Goal: Transaction & Acquisition: Register for event/course

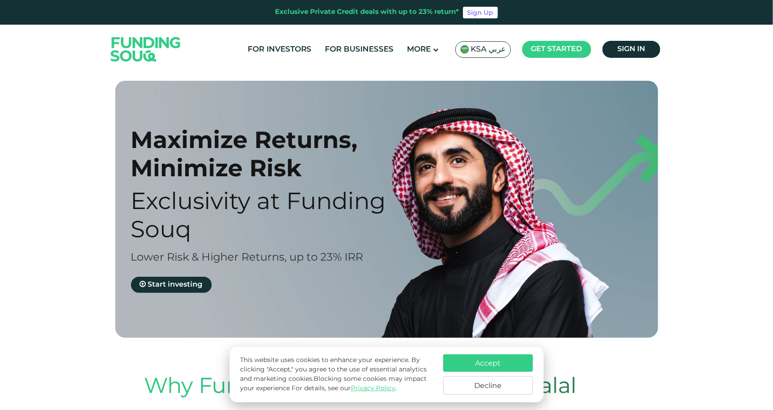
click at [497, 50] on span "KSA عربي" at bounding box center [488, 49] width 35 height 10
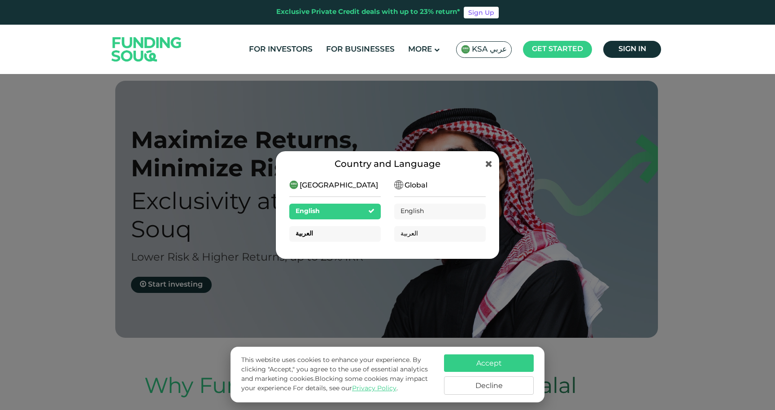
click at [346, 233] on div "العربية" at bounding box center [335, 234] width 92 height 16
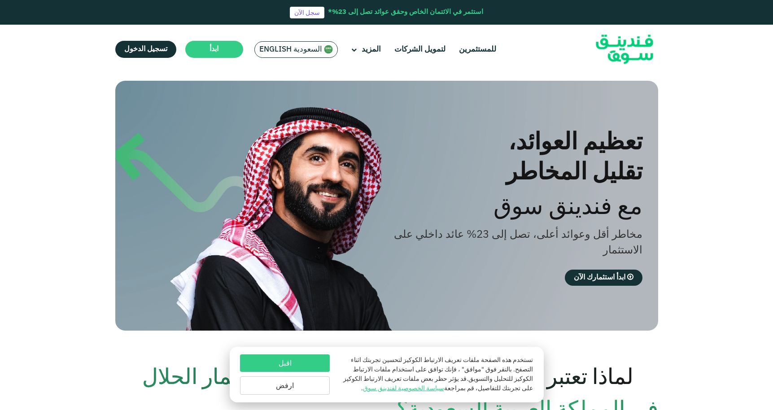
scroll to position [47, 0]
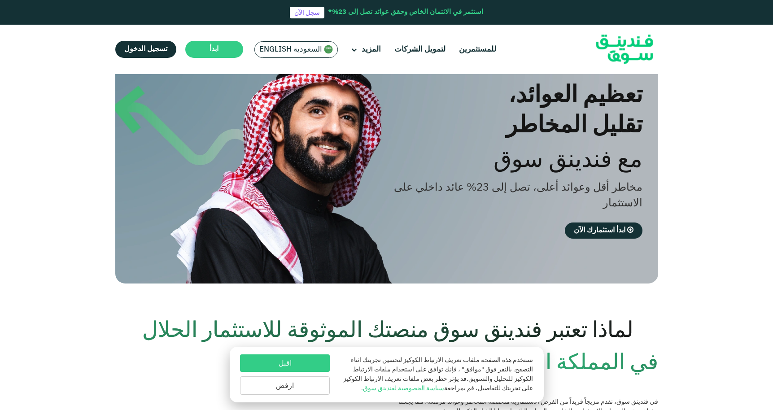
click at [301, 385] on button "ارفض" at bounding box center [285, 385] width 90 height 18
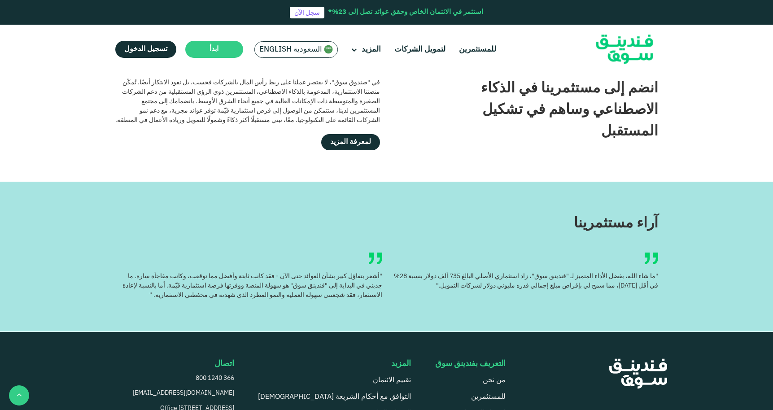
scroll to position [917, 0]
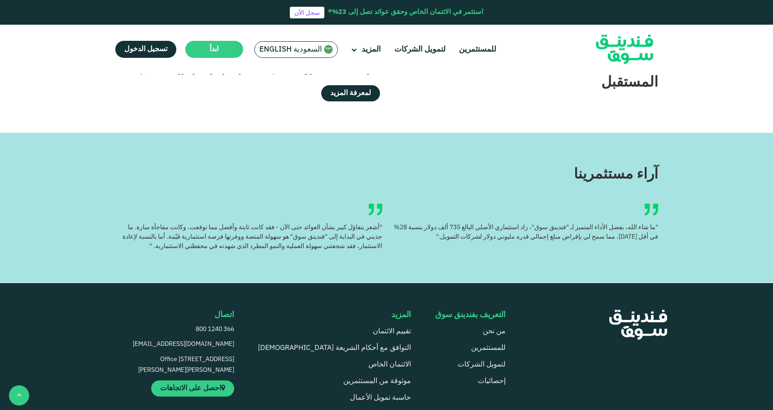
click at [591, 381] on div at bounding box center [619, 409] width 89 height 199
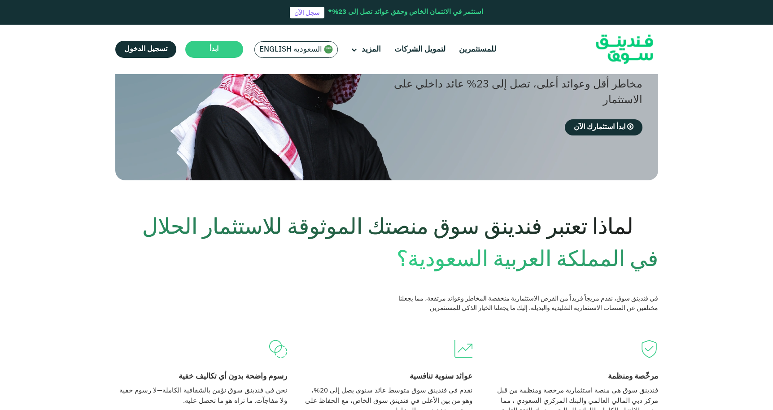
scroll to position [0, 0]
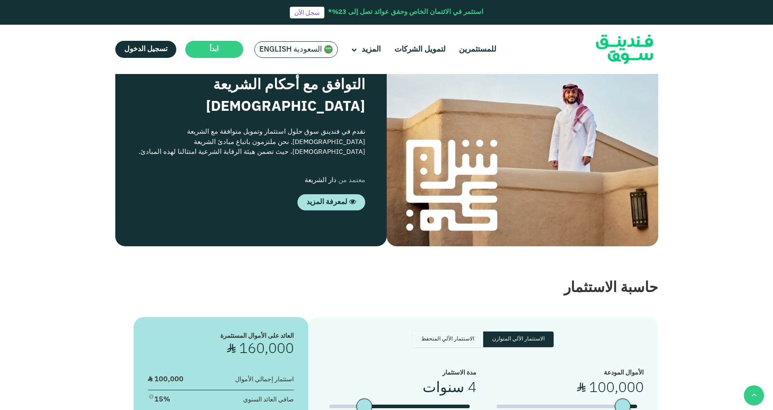
scroll to position [717, 0]
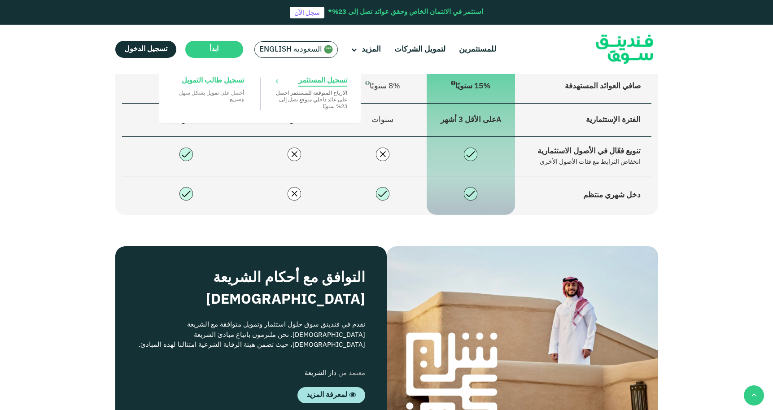
click at [316, 78] on span "تسجيل المستثمر" at bounding box center [322, 81] width 49 height 10
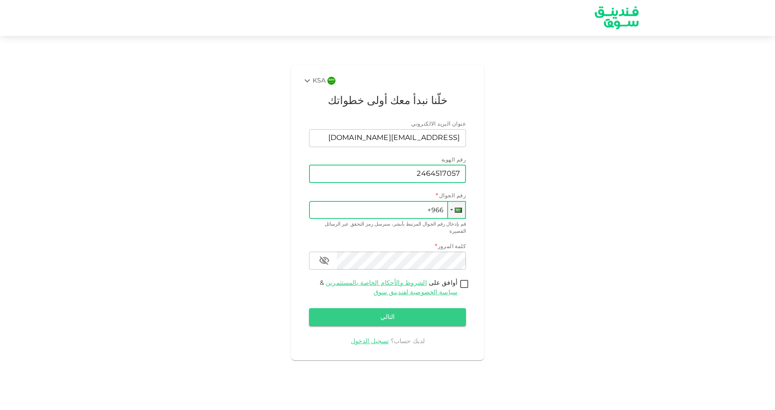
type input "2464517057"
click at [397, 202] on input "+966" at bounding box center [387, 210] width 157 height 18
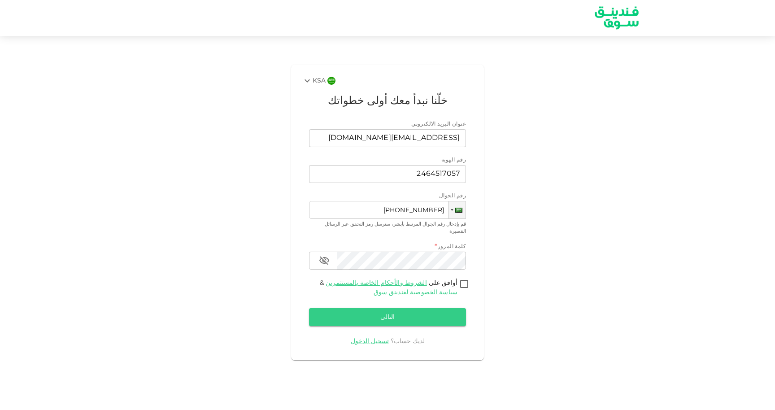
type input "+966 596 666 610"
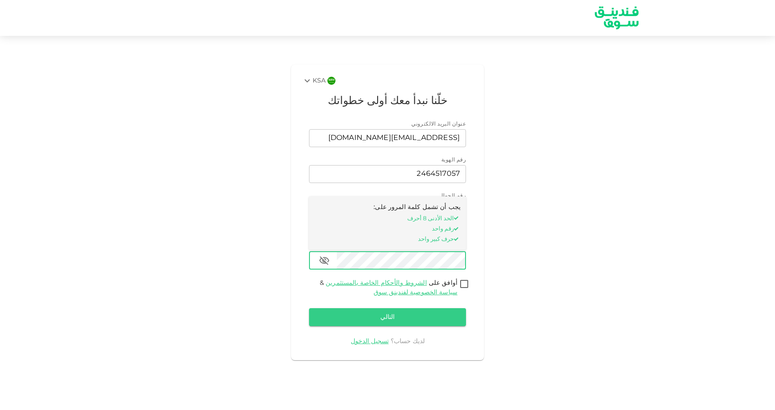
click at [469, 279] on input "أوافق على الشروط والأحكام الخاصة بالمستثمرين & سياسة الخصوصية لفندينق سوق" at bounding box center [464, 285] width 13 height 12
checkbox input "true"
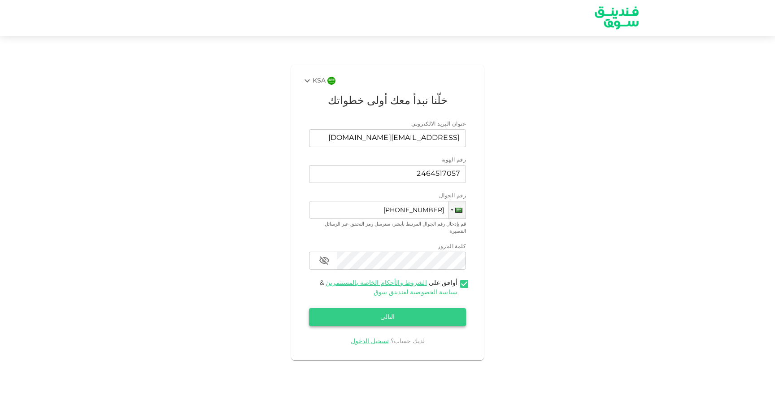
click at [450, 308] on button "التالي" at bounding box center [387, 317] width 157 height 18
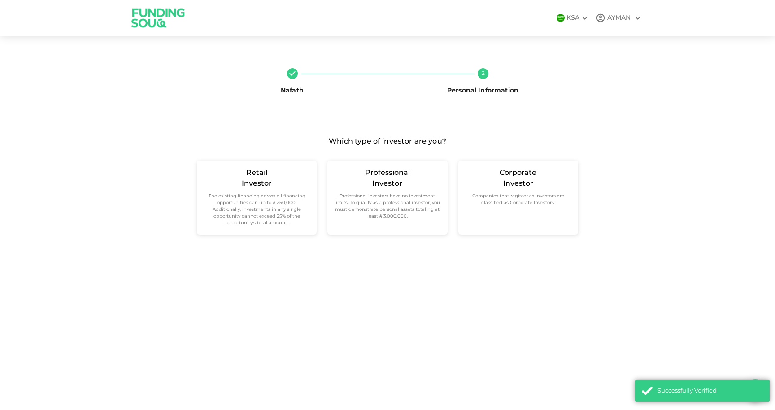
click at [584, 22] on icon at bounding box center [585, 18] width 11 height 11
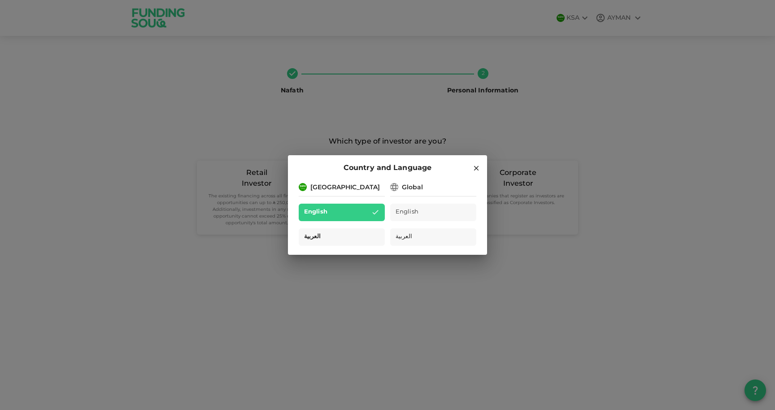
click at [355, 230] on div "العربية" at bounding box center [342, 236] width 86 height 17
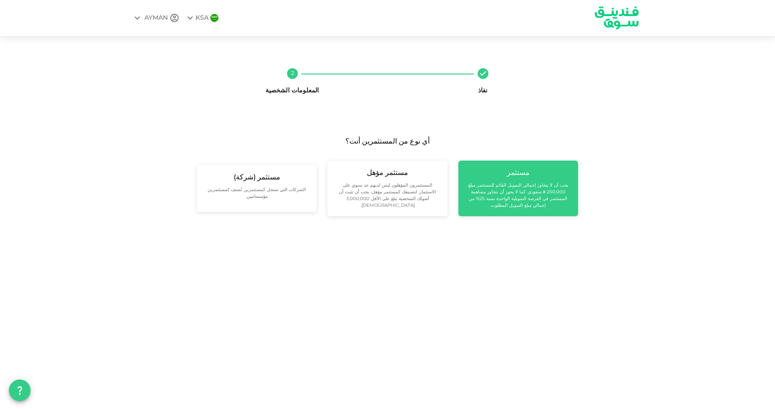
click at [496, 198] on small "يجب أن لا يتجاوز إجمالي التمويل القائم للمستثمر مبلغ 250,000 ʢ سعودي. كما لا يج…" at bounding box center [518, 195] width 105 height 27
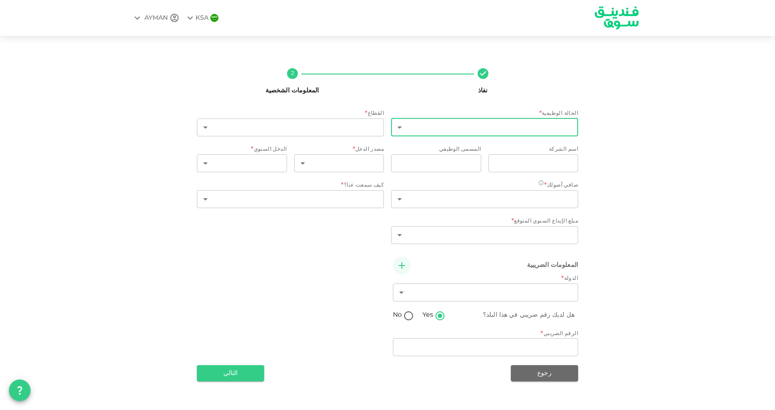
click at [566, 121] on body "KSA AYMAN نفاذ 2 المعلومات الشخصية الحالة الوظيفية * ​ ​ القطاع * ​ ​ اسم الشرك…" at bounding box center [387, 205] width 775 height 410
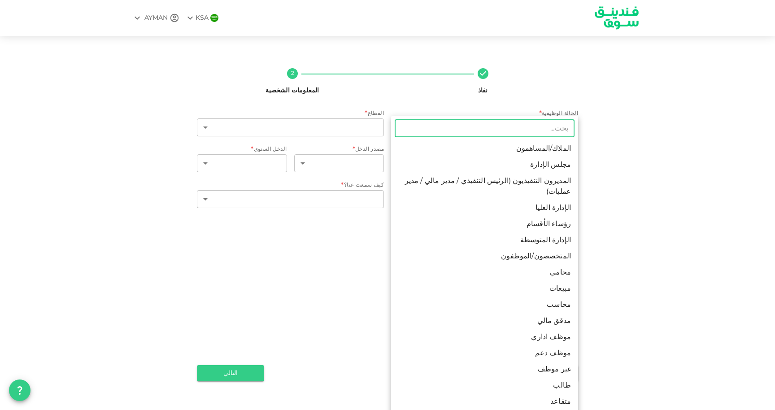
click at [539, 183] on li "المديرون التنفيذيون (الرئيس التنفيذي / مدير مالي / مدير عمليات)" at bounding box center [484, 186] width 187 height 27
type input "3"
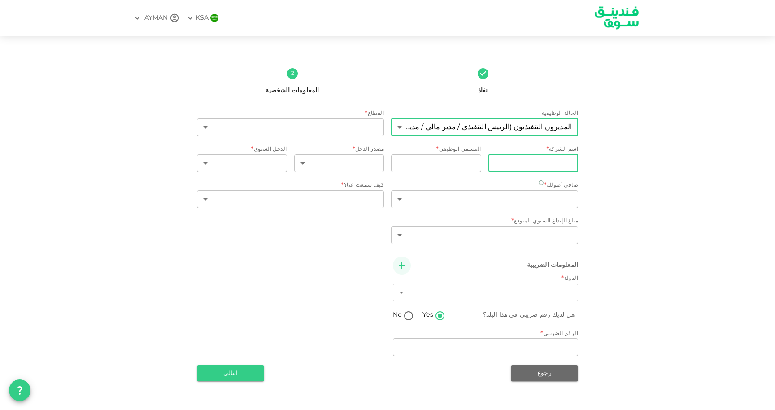
click at [549, 157] on input "companyName" at bounding box center [533, 163] width 90 height 18
type input "HALA"
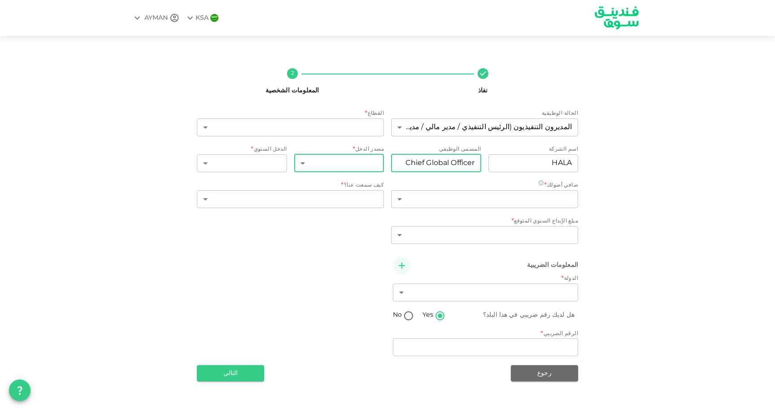
type input "Chief Global Officer"
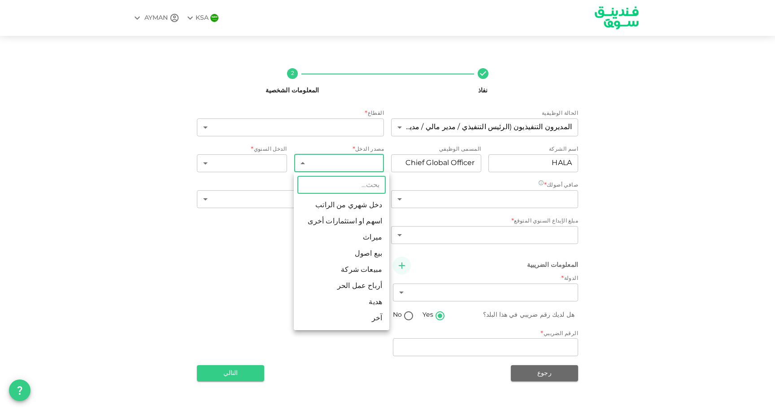
click at [362, 162] on body "KSA AYMAN نفاذ 2 المعلومات الشخصية الحالة الوظيفية المديرون التنفيذيون (الرئيس …" at bounding box center [387, 205] width 775 height 410
click at [358, 209] on li "دخل شهري من الراتب" at bounding box center [342, 205] width 96 height 16
type input "1"
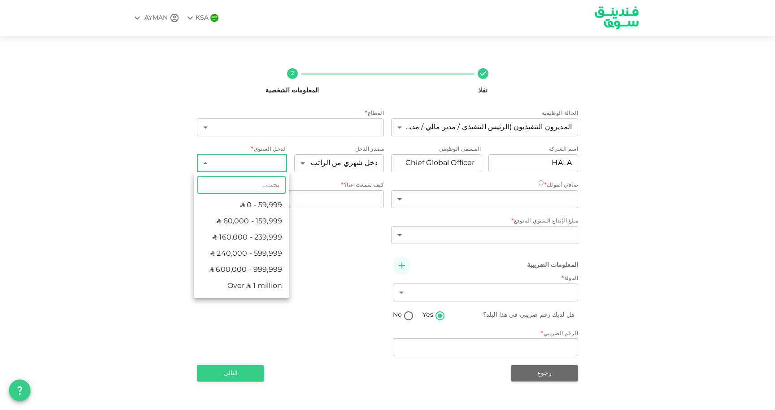
click at [259, 167] on body "KSA AYMAN نفاذ 2 المعلومات الشخصية الحالة الوظيفية المديرون التنفيذيون (الرئيس …" at bounding box center [387, 205] width 775 height 410
click at [264, 290] on li "Over ʢ 1 million" at bounding box center [242, 286] width 96 height 16
type input "6"
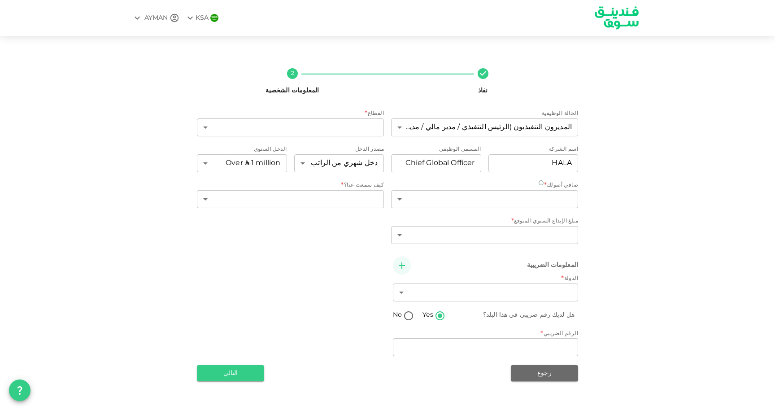
click at [301, 270] on div "المعلومات الضريبية الدولة * ​ ​ هل لديك رقم ضريبي في هذا البلد؟ Yes No الرقم ال…" at bounding box center [387, 308] width 381 height 102
click at [347, 129] on body "KSA AYMAN نفاذ 2 المعلومات الشخصية الحالة الوظيفية المديرون التنفيذيون (الرئيس …" at bounding box center [387, 205] width 775 height 410
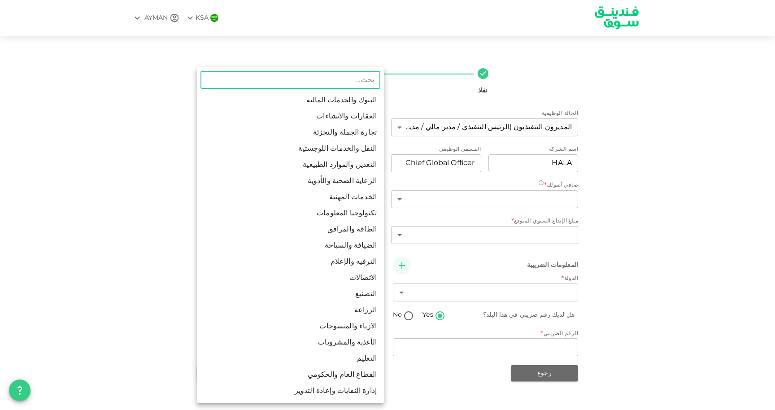
click at [358, 97] on li "البنوك والخدمات المالية" at bounding box center [290, 100] width 187 height 16
type input "1"
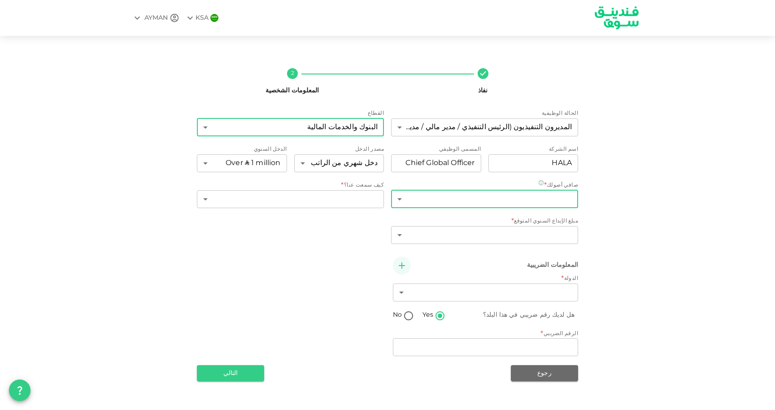
click at [499, 201] on body "KSA AYMAN نفاذ 2 المعلومات الشخصية الحالة الوظيفية المديرون التنفيذيون (الرئيس …" at bounding box center [387, 205] width 775 height 410
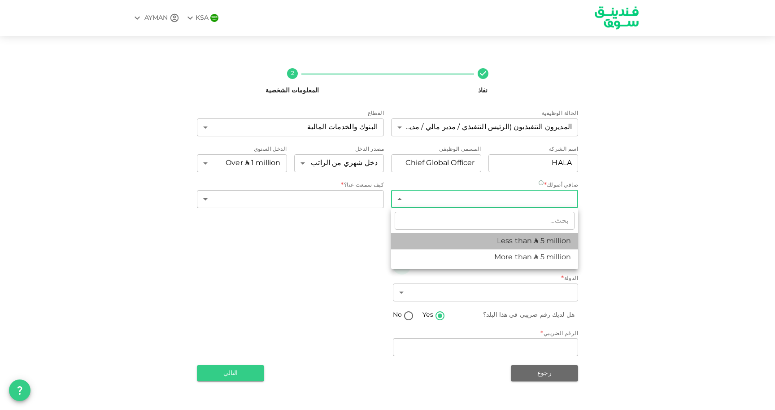
click at [507, 242] on li "Less than ʢ 5 million" at bounding box center [484, 241] width 187 height 16
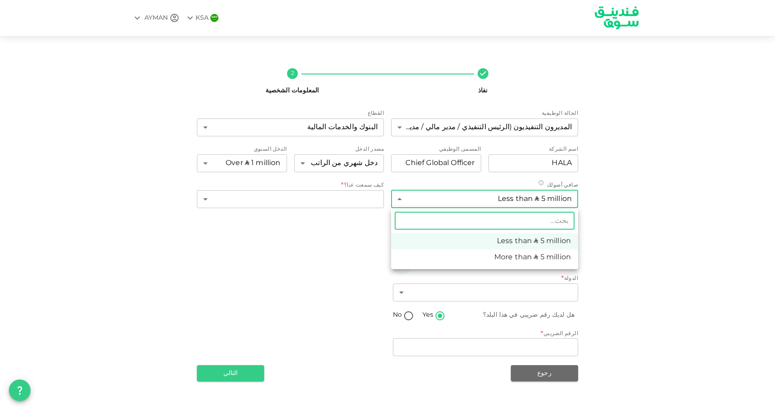
click at [555, 205] on body "KSA AYMAN نفاذ 2 المعلومات الشخصية الحالة الوظيفية المديرون التنفيذيون (الرئيس …" at bounding box center [387, 205] width 775 height 410
click at [547, 184] on div at bounding box center [387, 205] width 775 height 410
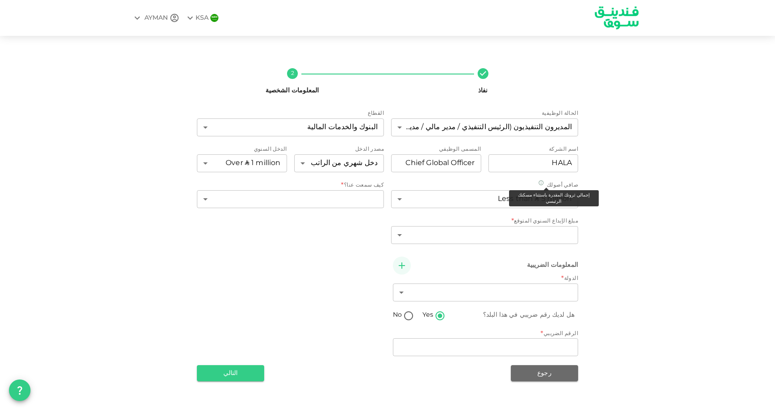
click at [544, 182] on icon at bounding box center [541, 183] width 6 height 6
click at [546, 196] on body "KSA AYMAN نفاذ 2 المعلومات الشخصية الحالة الوظيفية المديرون التنفيذيون (الرئيس …" at bounding box center [387, 205] width 775 height 410
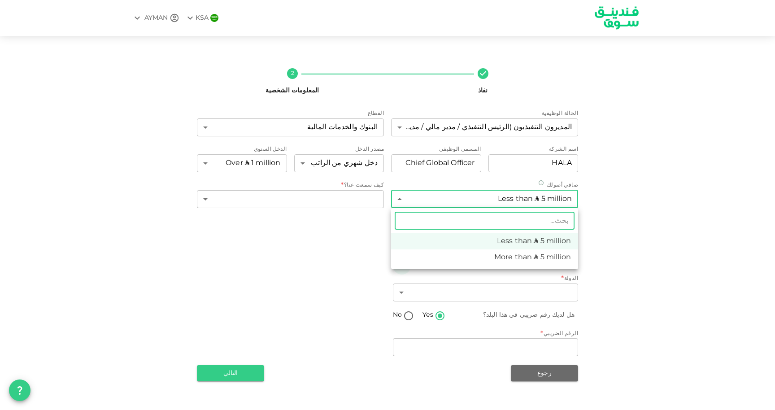
click at [544, 182] on div at bounding box center [387, 205] width 775 height 410
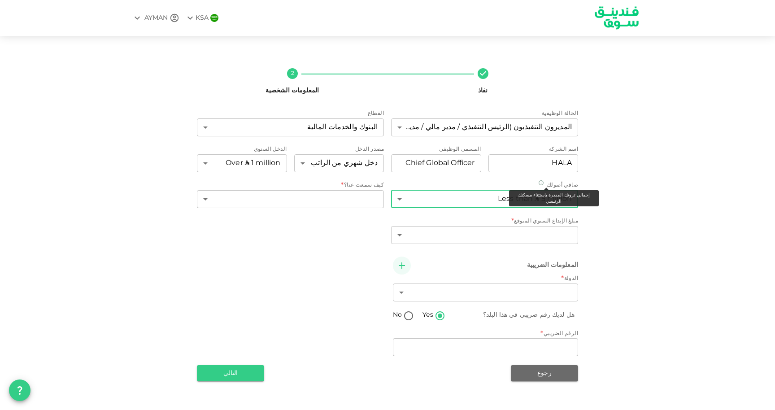
click at [544, 182] on icon at bounding box center [541, 183] width 6 height 6
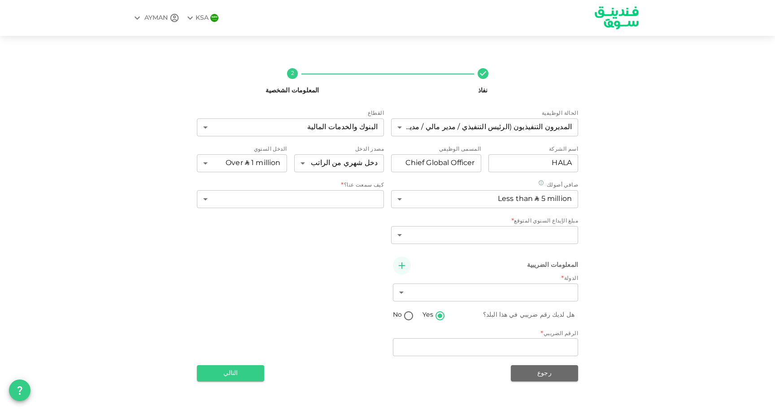
click at [590, 199] on div "نفاذ 2 المعلومات الشخصية الحالة الوظيفية المديرون التنفيذيون (الرئيس التنفيذي /…" at bounding box center [387, 221] width 511 height 320
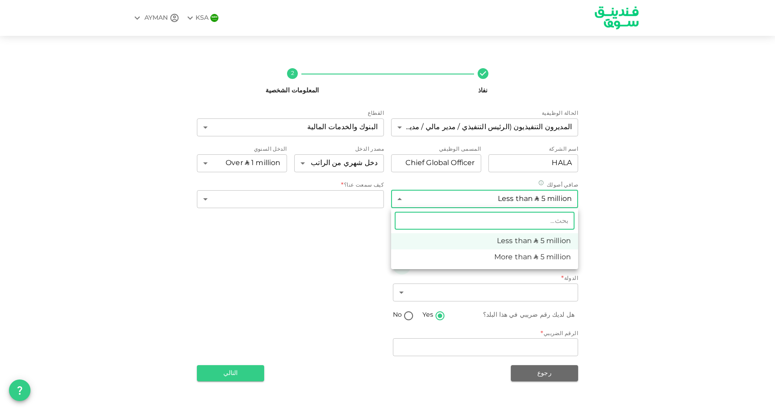
click at [552, 200] on body "KSA AYMAN نفاذ 2 المعلومات الشخصية الحالة الوظيفية المديرون التنفيذيون (الرئيس …" at bounding box center [387, 205] width 775 height 410
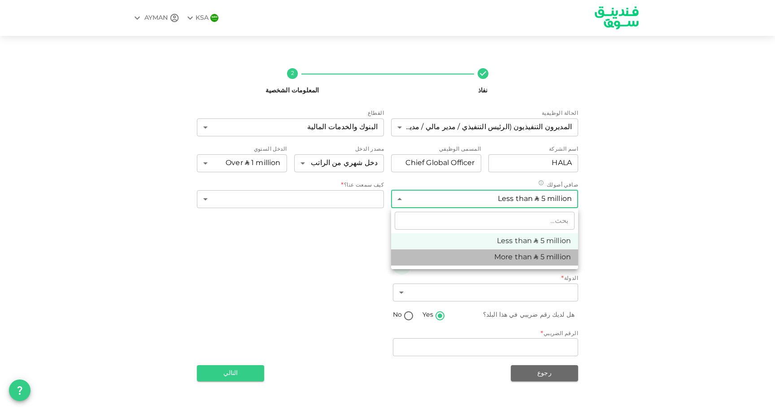
click at [540, 252] on li "More than ʢ 5 million" at bounding box center [484, 257] width 187 height 16
type input "2"
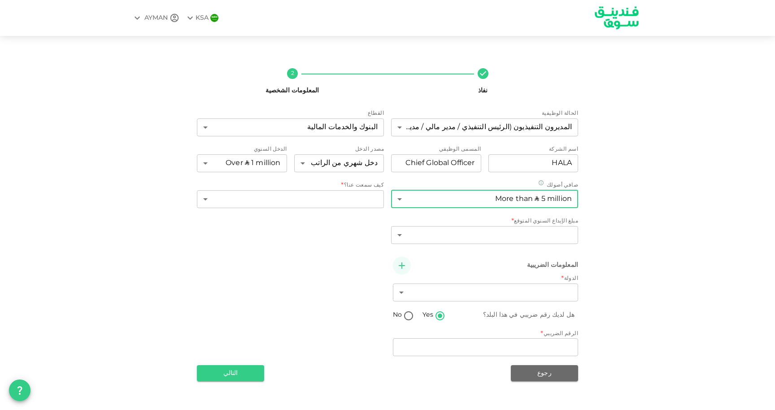
click at [602, 217] on div "نفاذ 2 المعلومات الشخصية الحالة الوظيفية المديرون التنفيذيون (الرئيس التنفيذي /…" at bounding box center [387, 221] width 511 height 320
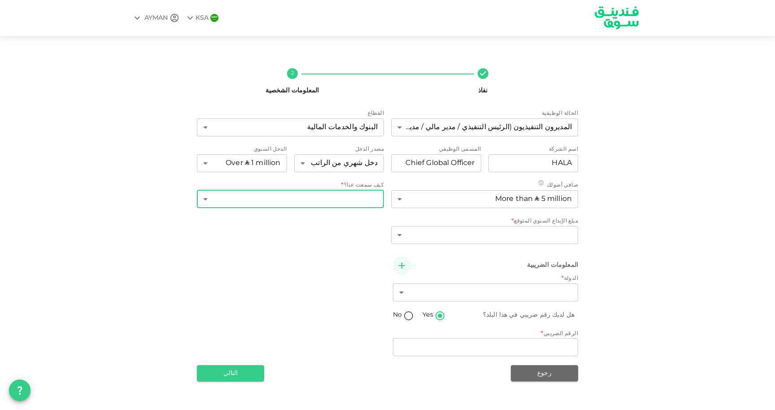
click at [353, 200] on body "KSA AYMAN نفاذ 2 المعلومات الشخصية الحالة الوظيفية المديرون التنفيذيون (الرئيس …" at bounding box center [387, 205] width 775 height 410
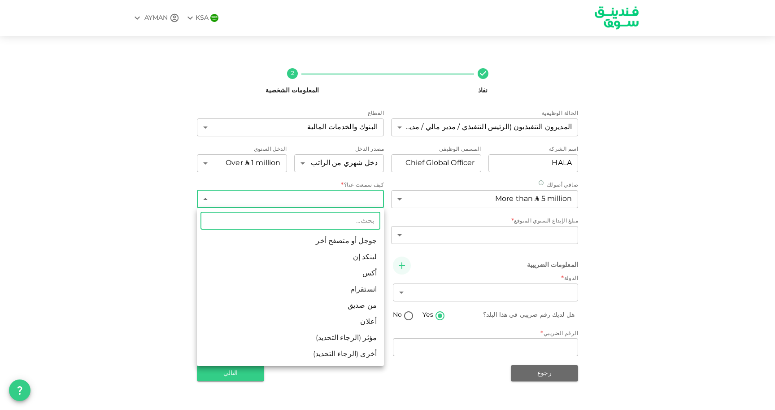
click at [350, 255] on li "لينكد إن" at bounding box center [290, 257] width 187 height 16
type input "3"
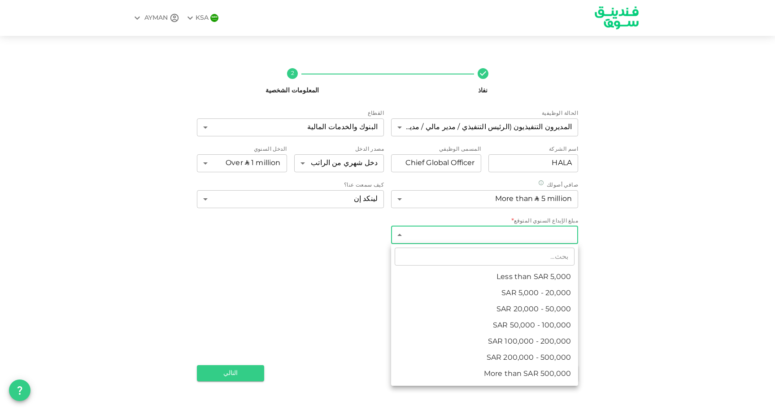
click at [515, 241] on body "KSA AYMAN نفاذ 2 المعلومات الشخصية الحالة الوظيفية المديرون التنفيذيون (الرئيس …" at bounding box center [387, 205] width 775 height 410
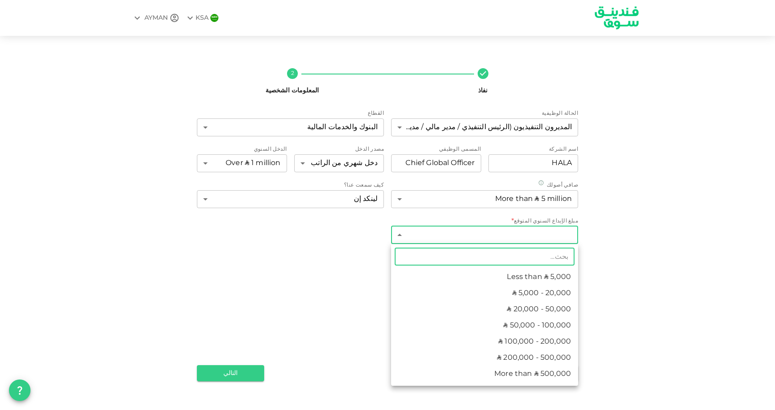
click at [528, 335] on li "ʢ 100,000 - 200,000" at bounding box center [484, 342] width 187 height 16
type input "5"
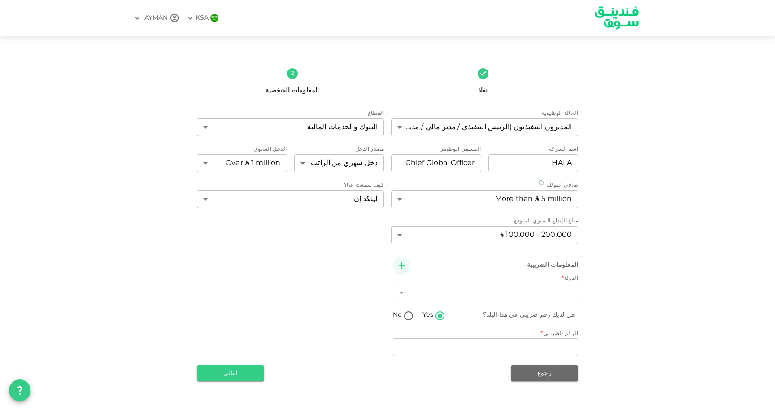
click at [607, 259] on div "نفاذ 2 المعلومات الشخصية الحالة الوظيفية المديرون التنفيذيون (الرئيس التنفيذي /…" at bounding box center [387, 221] width 511 height 320
click at [558, 297] on body "KSA AYMAN نفاذ 2 المعلومات الشخصية الحالة الوظيفية المديرون التنفيذيون (الرئيس …" at bounding box center [387, 205] width 775 height 410
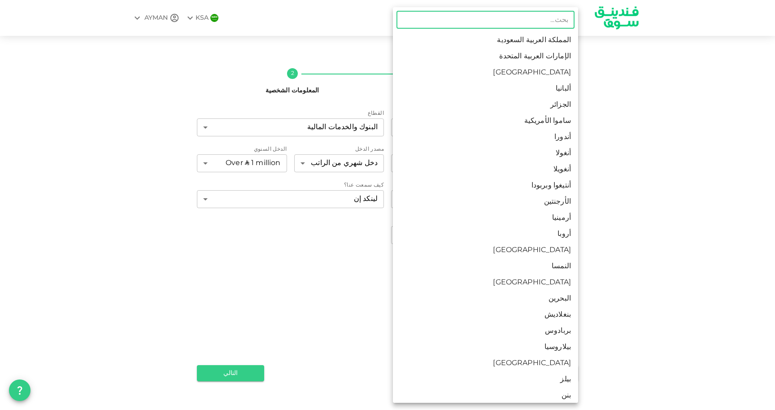
click at [558, 42] on li "المملكة العربية السعودية" at bounding box center [485, 40] width 185 height 16
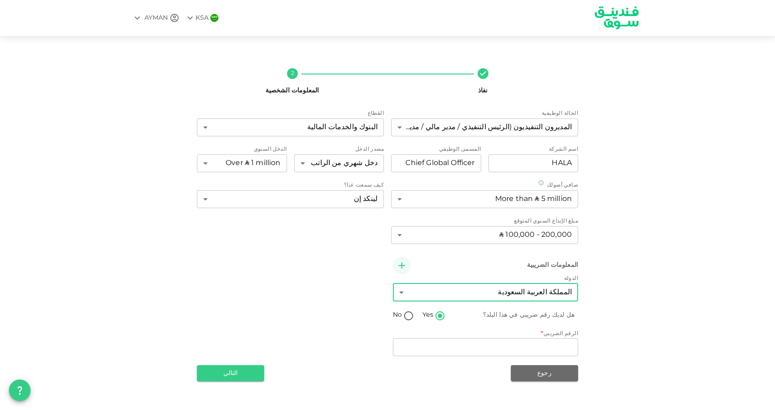
type input "1"
click at [406, 316] on input "No" at bounding box center [408, 316] width 13 height 12
radio input "true"
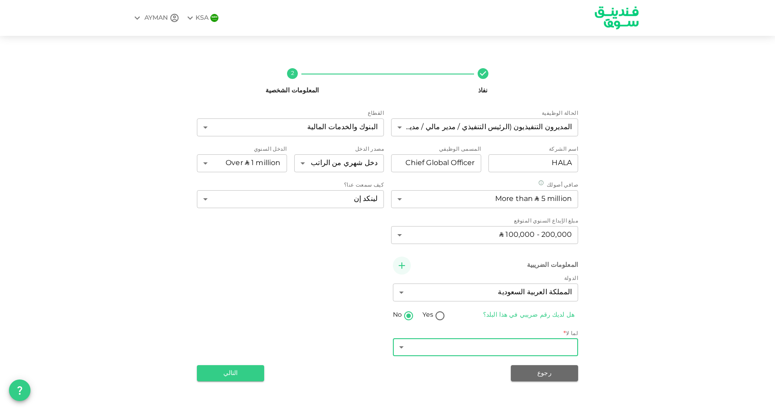
click at [549, 344] on body "KSA AYMAN نفاذ 2 المعلومات الشخصية الحالة الوظيفية المديرون التنفيذيون (الرئيس …" at bounding box center [387, 205] width 775 height 410
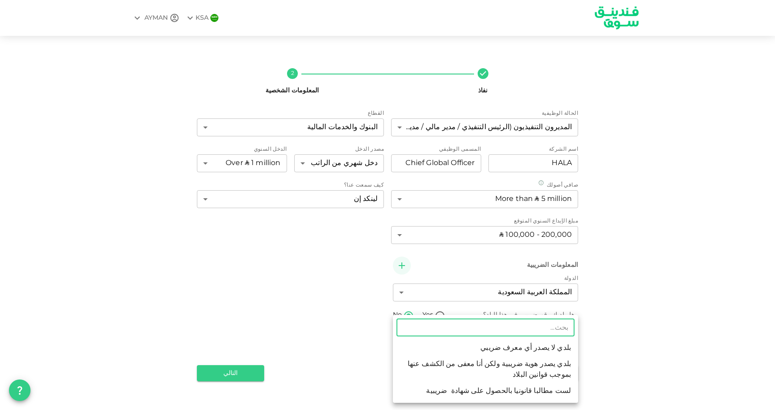
click at [567, 350] on li "بلدي لا يصدر أي معرف ضريبي" at bounding box center [485, 348] width 185 height 16
type input "1"
click at [545, 356] on body "KSA AYMAN نفاذ 2 المعلومات الشخصية الحالة الوظيفية المديرون التنفيذيون (الرئيس …" at bounding box center [387, 205] width 775 height 410
click at [629, 333] on div at bounding box center [387, 205] width 775 height 410
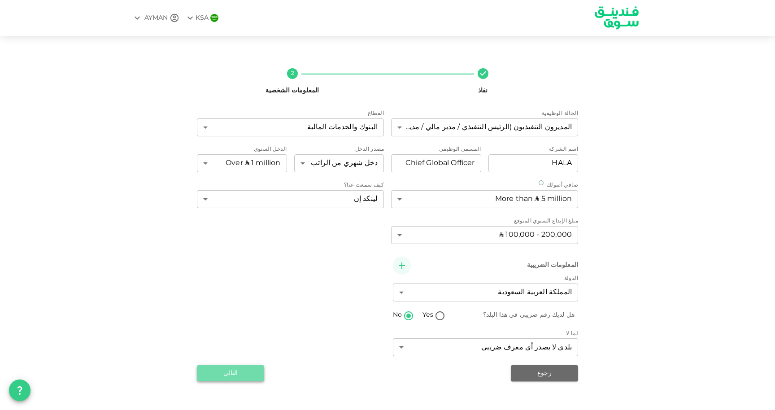
click at [244, 373] on button "التالي" at bounding box center [230, 373] width 67 height 16
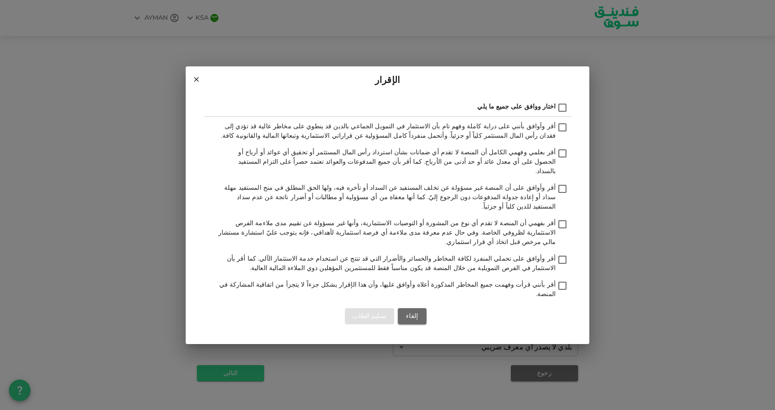
click at [561, 134] on input "أقر وأوافق بأنني على دراية كاملة وفهم تام بأن الاستثمار في التمويل الجماعي بالد…" at bounding box center [562, 128] width 13 height 12
checkbox input "true"
click at [562, 160] on input "أقر بعلمي وفهمي الكامل أن المنصة لا تقدم أي ضمانات بشأن استرداد رأس المال المست…" at bounding box center [562, 154] width 13 height 12
checkbox input "true"
click at [564, 196] on input "أقر وأوافق على أن المنصة غير مسؤولة عن تخلف المستفيد عن السداد أو تأخره فيه، ول…" at bounding box center [562, 189] width 13 height 12
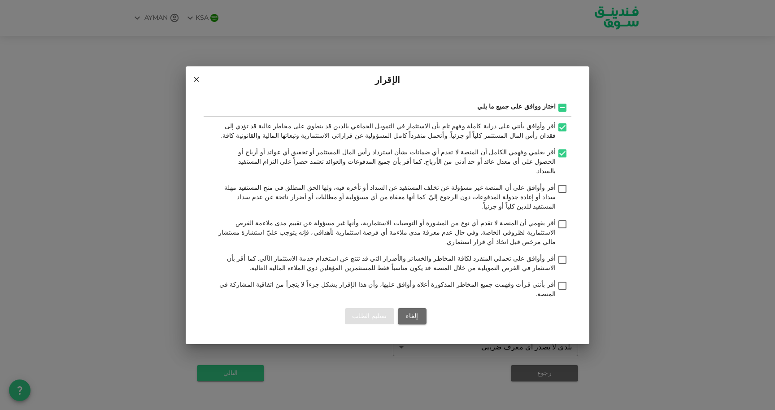
checkbox input "true"
click at [563, 219] on input "أقر بفهمي أن المنصة لا تقدم أي نوع من المشورة أو التوصيات الاستثمارية، وأنها غي…" at bounding box center [562, 225] width 13 height 12
checkbox input "true"
click at [566, 254] on input "أقر وأوافق على تحملي المنفرد لكافة المخاطر والخسائر والأضرار التي قد تنتج عن اس…" at bounding box center [562, 260] width 13 height 12
checkbox input "true"
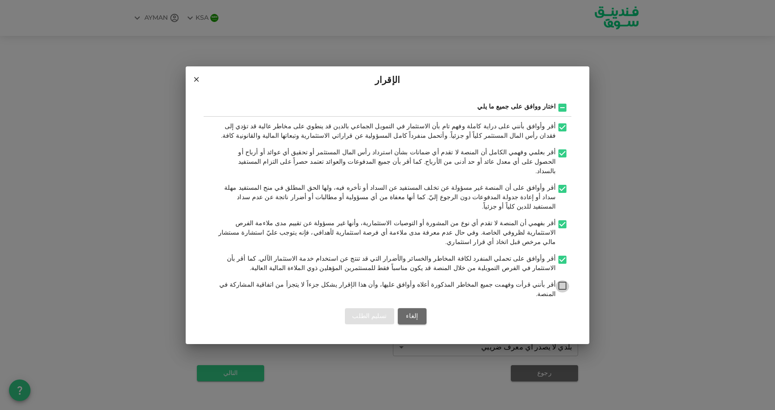
click at [564, 280] on input "أقر بأنني قرأت وفهمت جميع المخاطر المذكورة أعلاه وأوافق عليها، وأن هذا الإقرار …" at bounding box center [562, 286] width 13 height 12
checkbox input "true"
click at [372, 308] on button "تسليم الطلب" at bounding box center [369, 316] width 49 height 16
click at [401, 308] on div "إلغاء تحميل" at bounding box center [387, 316] width 353 height 16
click at [410, 308] on div "إلغاء تحميل" at bounding box center [387, 316] width 353 height 16
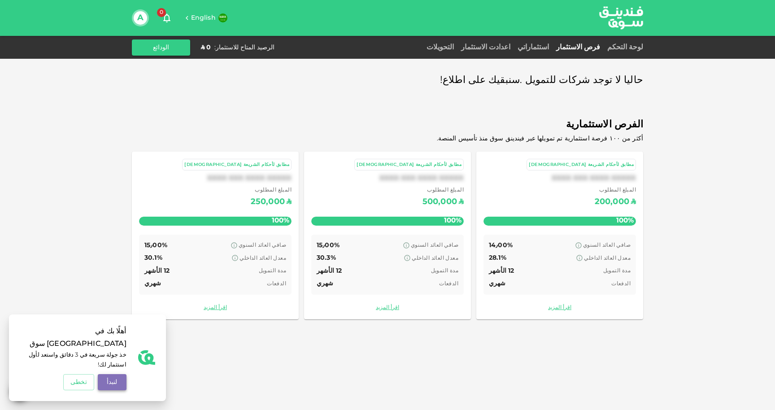
click at [118, 384] on button "لنبدأ" at bounding box center [112, 382] width 29 height 16
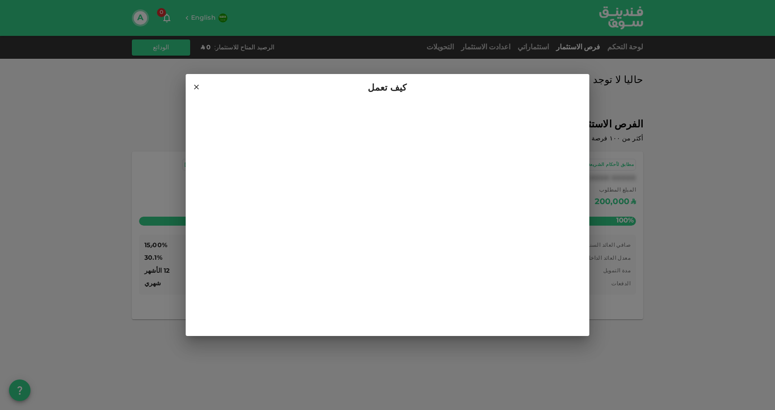
click at [199, 83] on icon at bounding box center [196, 87] width 8 height 8
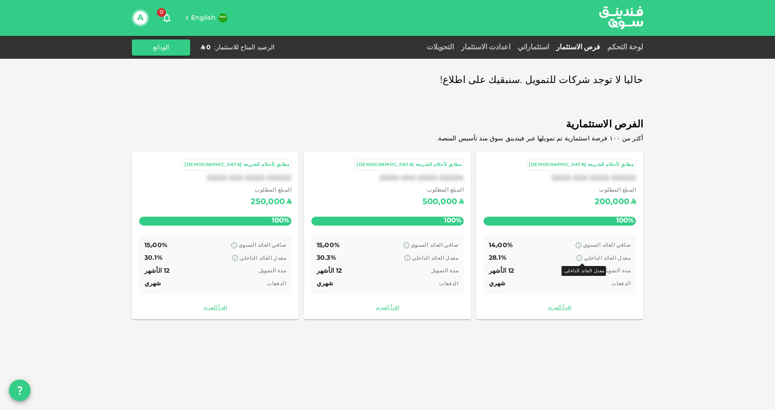
click at [583, 257] on icon at bounding box center [579, 257] width 7 height 7
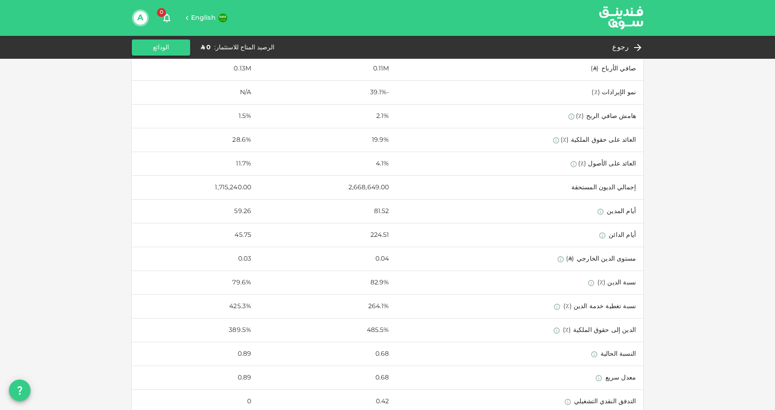
scroll to position [373, 0]
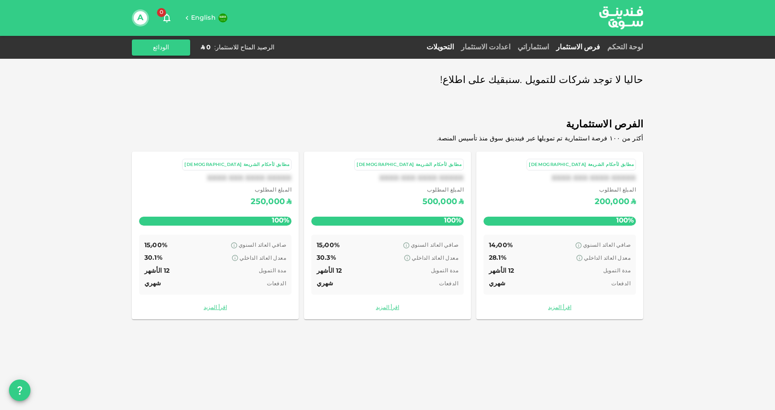
click at [442, 48] on link "التحويلات" at bounding box center [440, 47] width 35 height 7
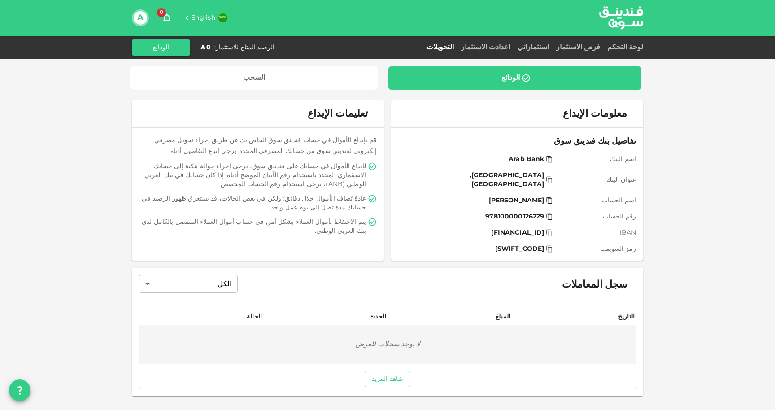
click at [625, 19] on img at bounding box center [621, 17] width 67 height 35
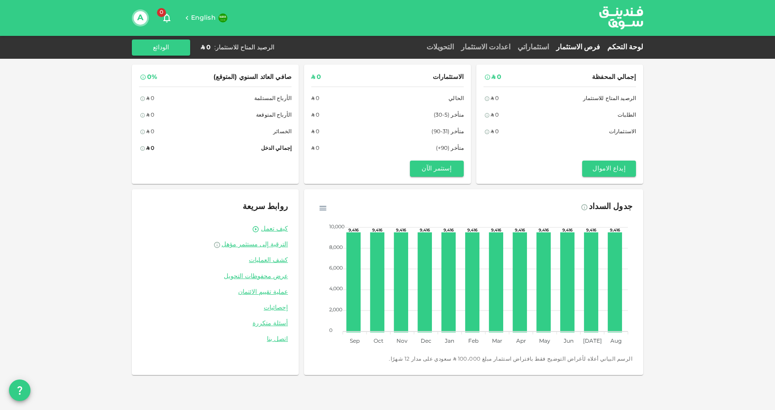
click at [584, 47] on link "فرص الاستثمار" at bounding box center [578, 47] width 51 height 7
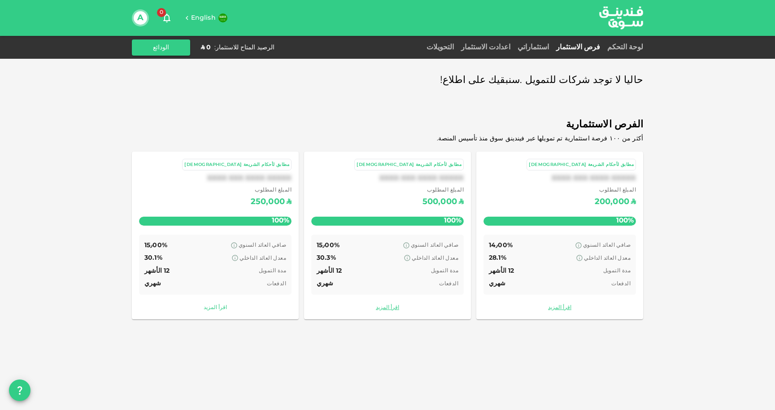
click at [214, 305] on link "اقرأ المزيد" at bounding box center [215, 308] width 153 height 9
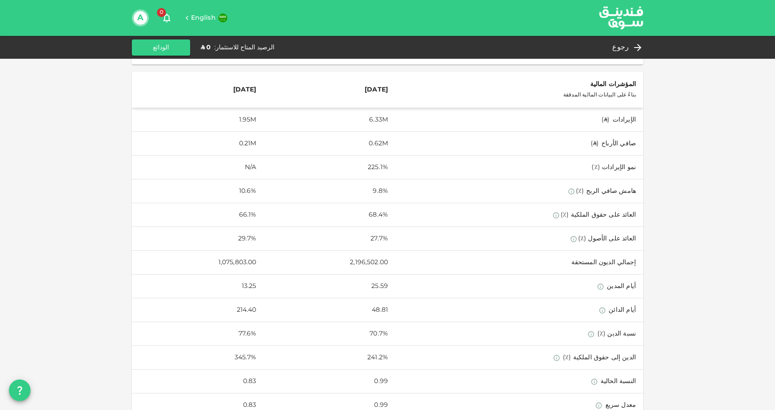
scroll to position [287, 0]
